Goal: Find specific page/section: Find specific page/section

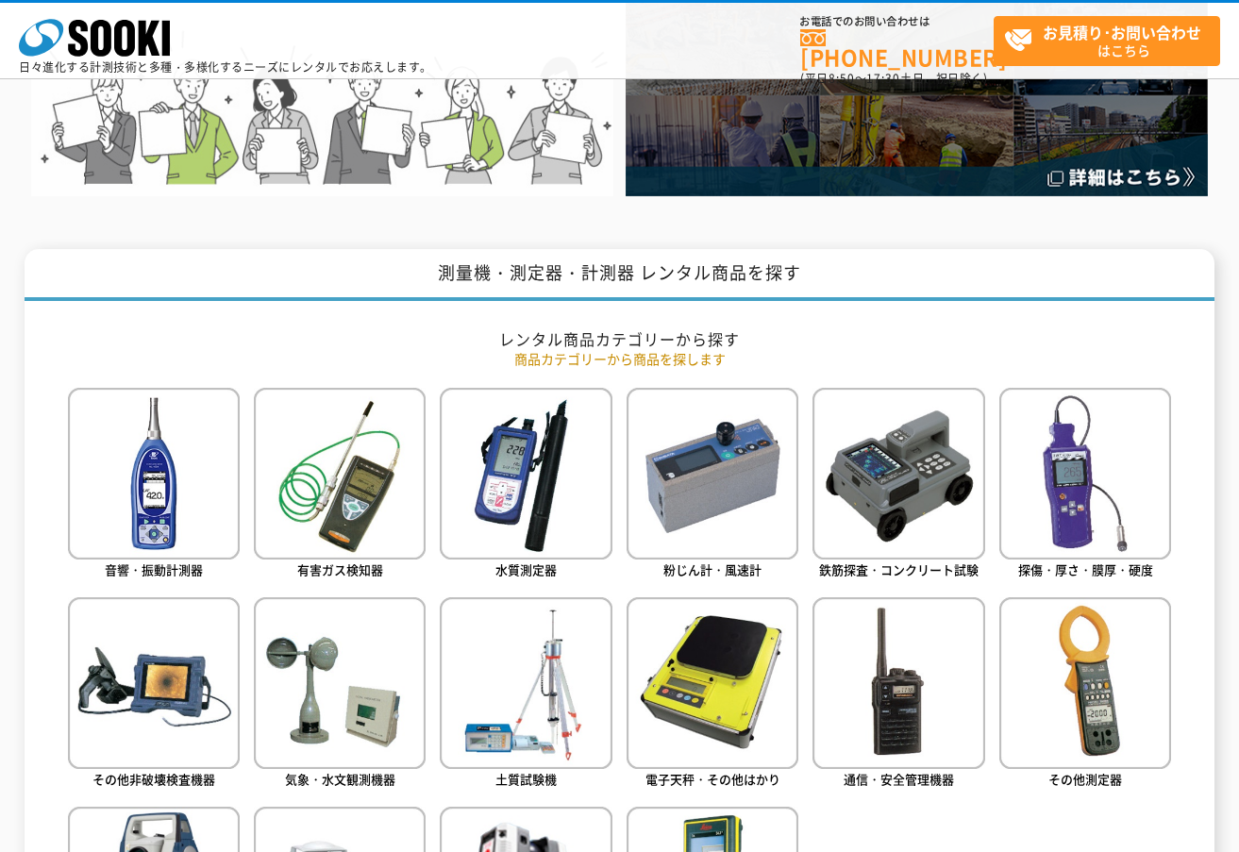
scroll to position [566, 0]
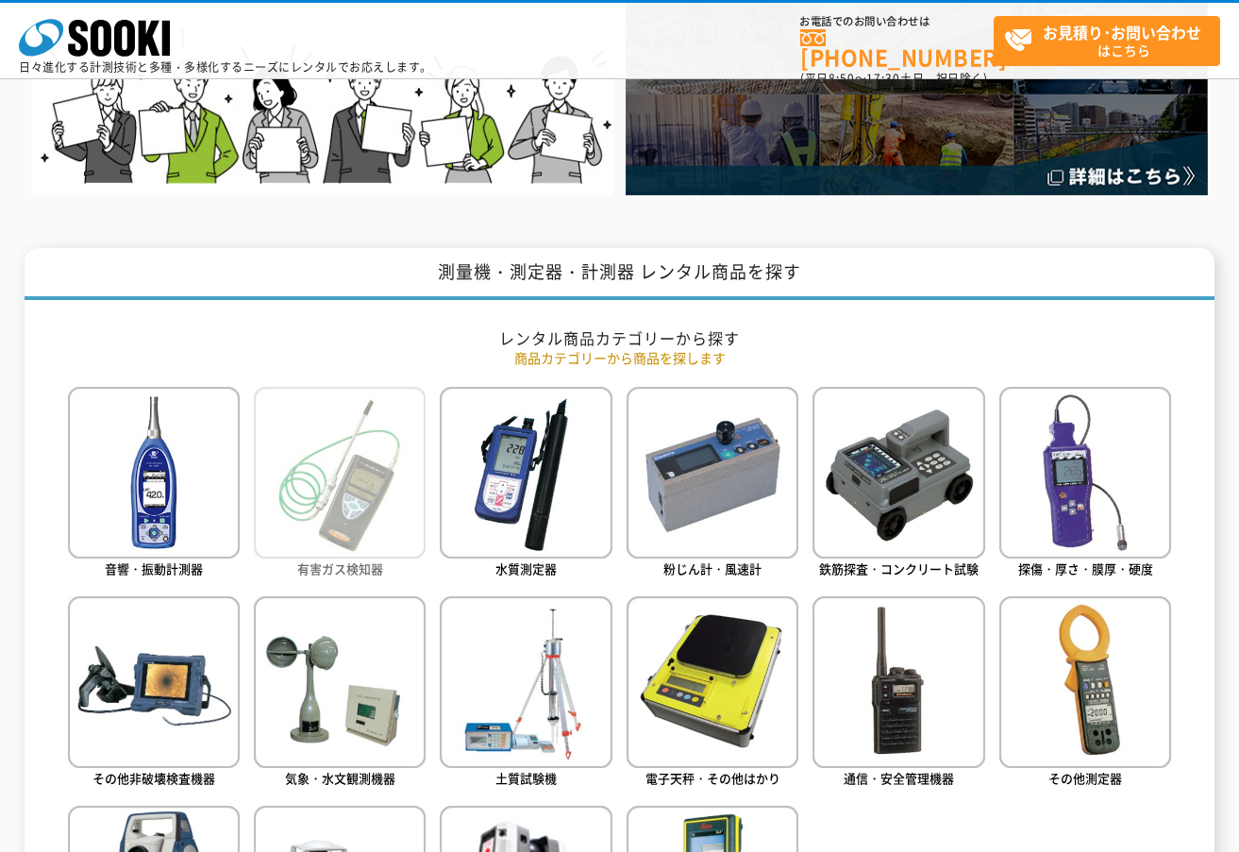
click at [342, 490] on img at bounding box center [340, 473] width 172 height 172
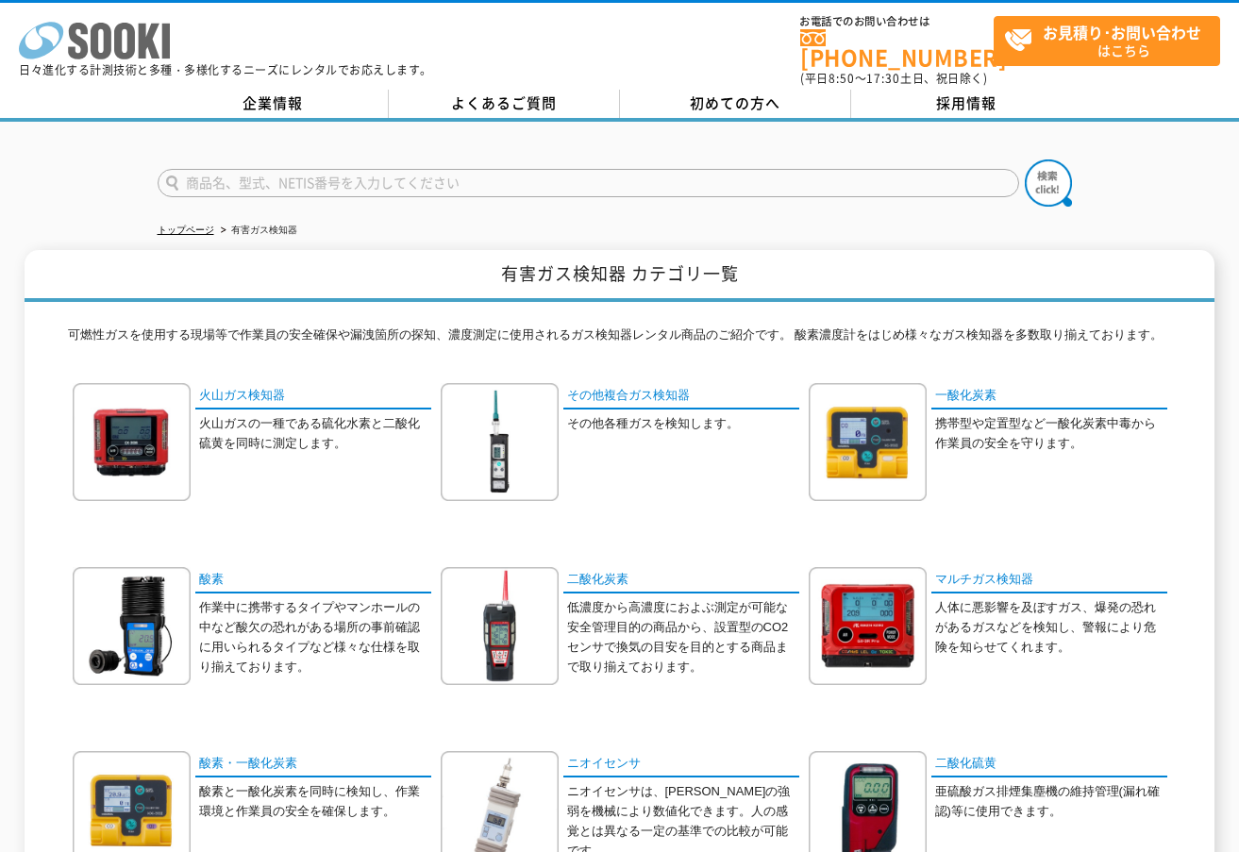
click at [117, 38] on icon at bounding box center [124, 41] width 21 height 37
